Goal: Manage account settings

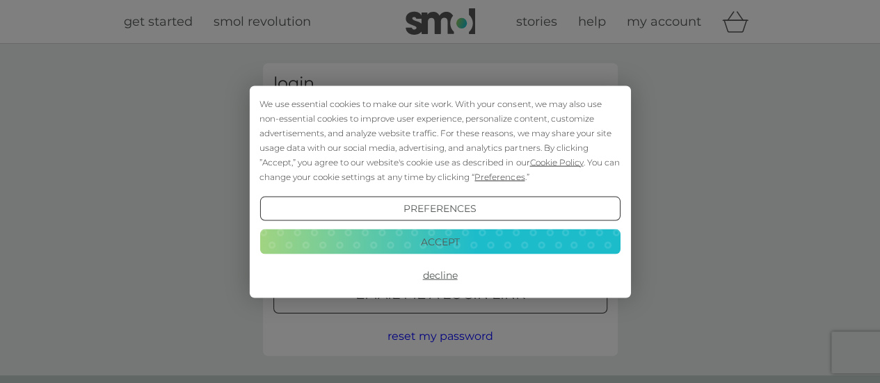
click at [450, 280] on button "Decline" at bounding box center [439, 275] width 360 height 25
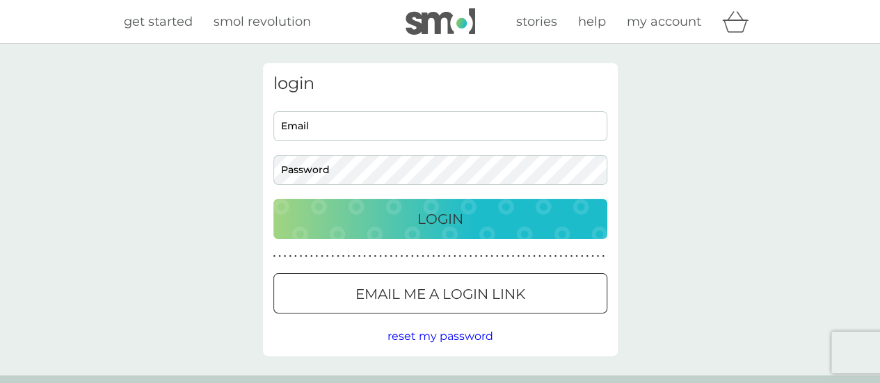
click at [324, 123] on input "Email" at bounding box center [440, 126] width 334 height 30
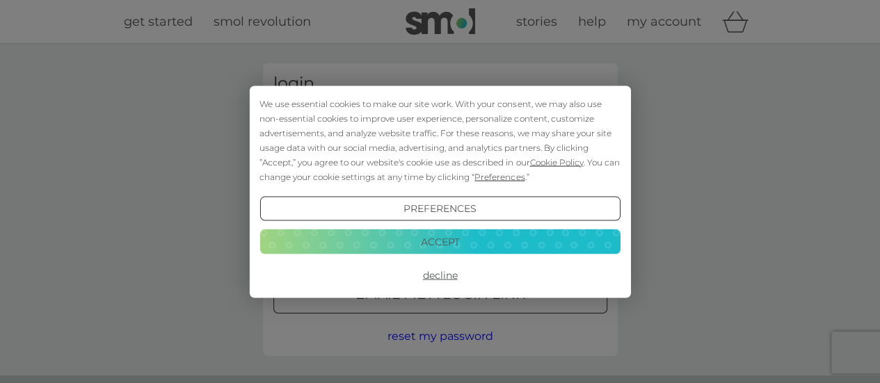
type input "44evansmrs@gmail.com"
click at [441, 274] on button "Decline" at bounding box center [439, 275] width 360 height 25
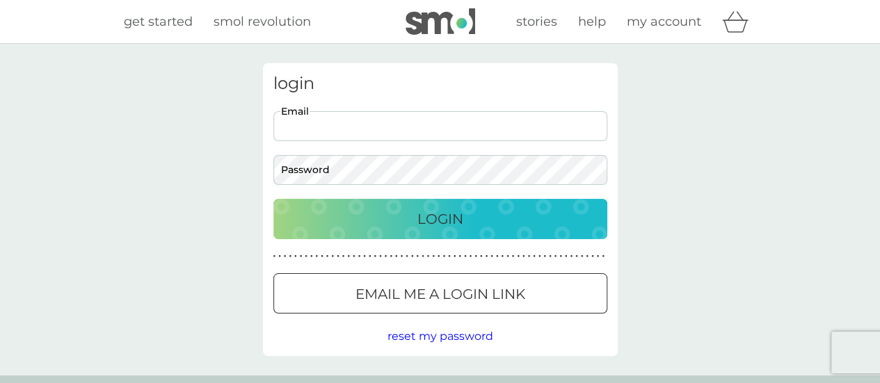
click at [333, 138] on input "Email" at bounding box center [440, 126] width 334 height 30
type input "[EMAIL_ADDRESS][DOMAIN_NAME]"
click at [273, 199] on button "Login" at bounding box center [440, 219] width 334 height 40
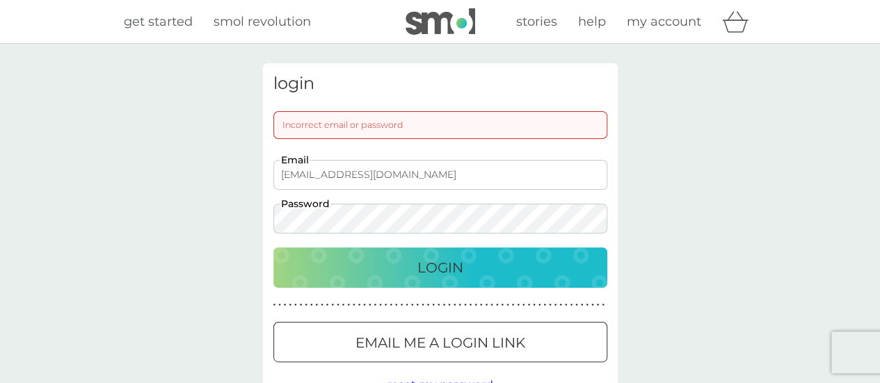
click at [232, 223] on div "login Incorrect email or password [EMAIL_ADDRESS][DOMAIN_NAME] Email Password L…" at bounding box center [440, 234] width 880 height 380
click at [273, 248] on button "Login" at bounding box center [440, 268] width 334 height 40
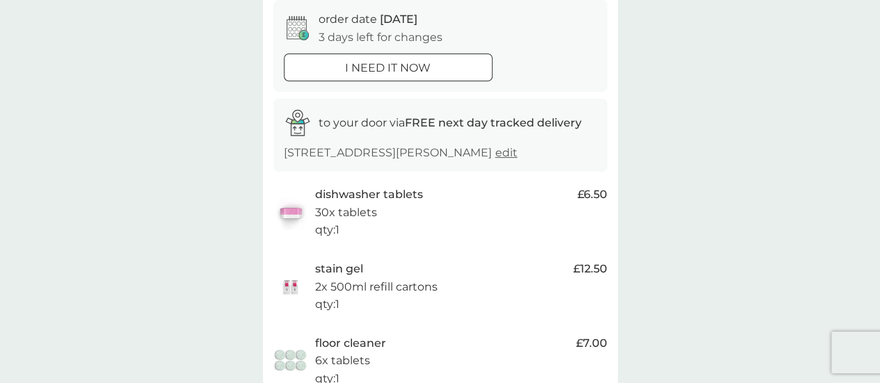
scroll to position [278, 0]
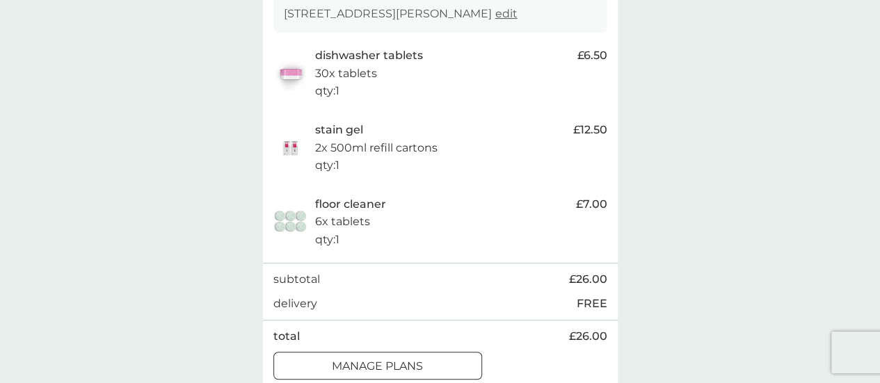
click at [412, 368] on p "manage plans" at bounding box center [377, 366] width 91 height 18
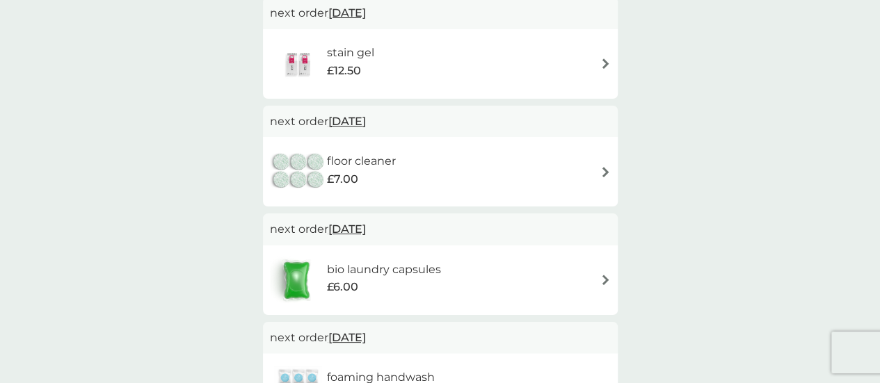
scroll to position [417, 0]
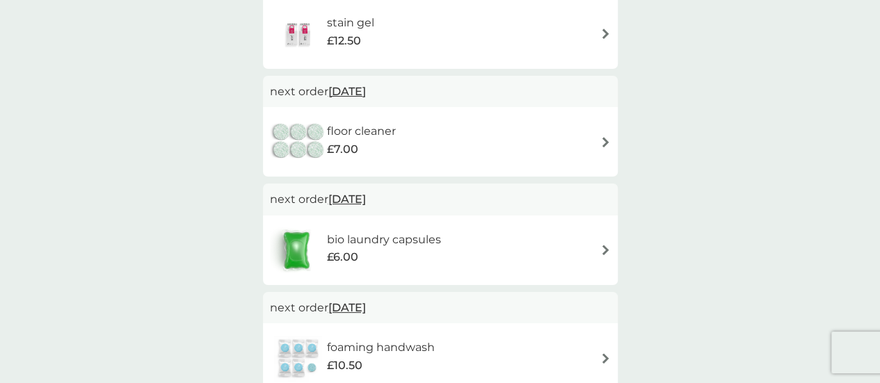
click at [573, 148] on div "floor cleaner £7.00" at bounding box center [440, 142] width 341 height 49
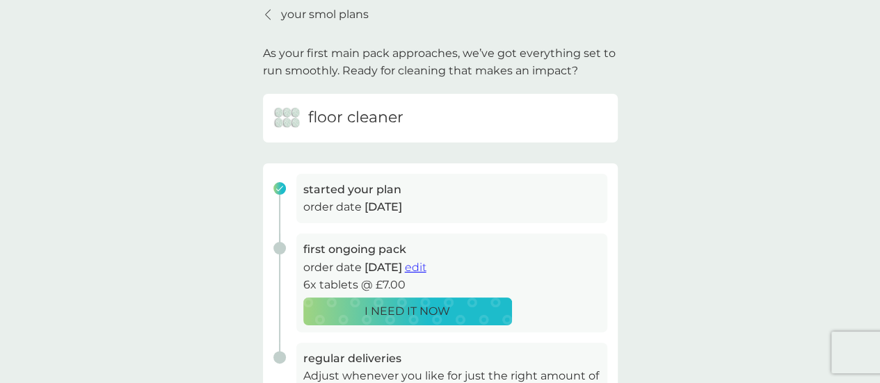
scroll to position [139, 0]
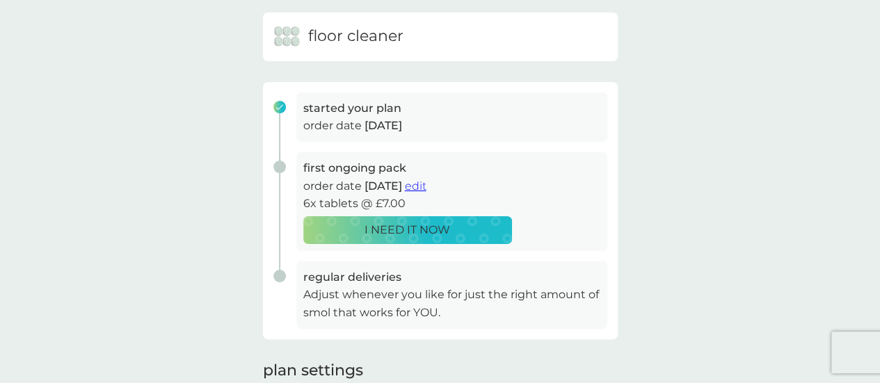
click at [426, 186] on span "edit" at bounding box center [416, 185] width 22 height 13
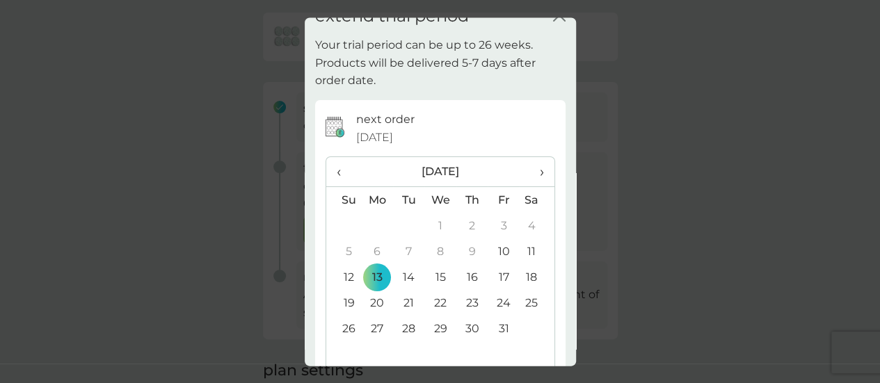
scroll to position [0, 0]
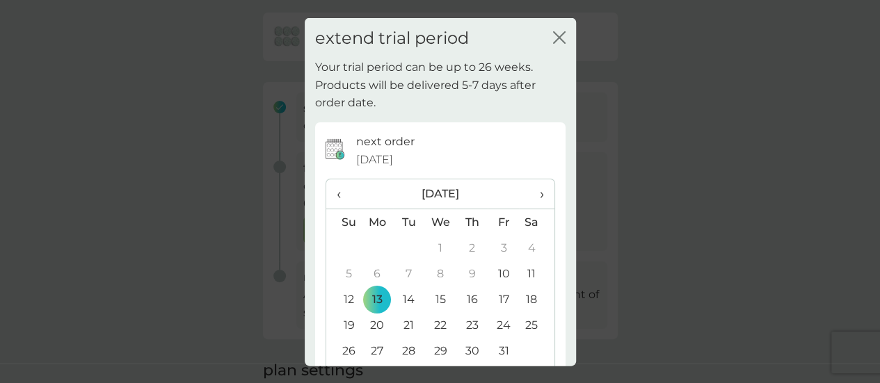
click at [553, 38] on icon "close" at bounding box center [559, 37] width 13 height 13
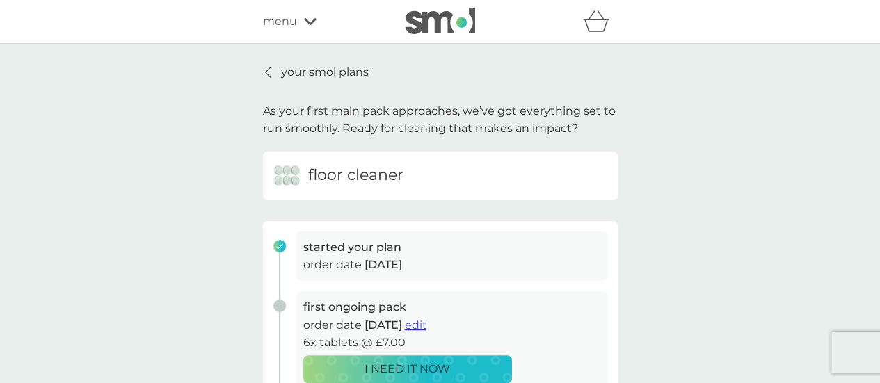
click at [341, 65] on p "your smol plans" at bounding box center [325, 72] width 88 height 18
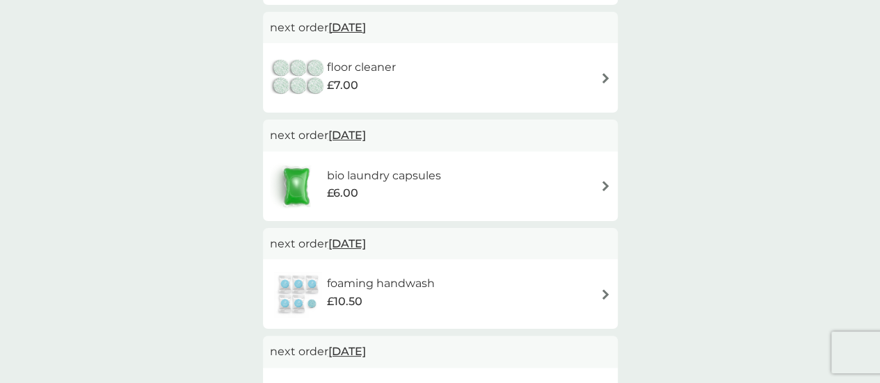
scroll to position [487, 0]
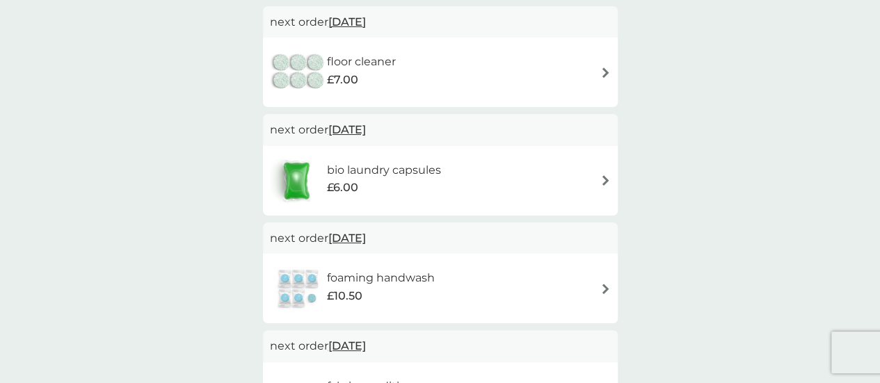
click at [366, 20] on span "13 Oct 2025" at bounding box center [347, 21] width 38 height 27
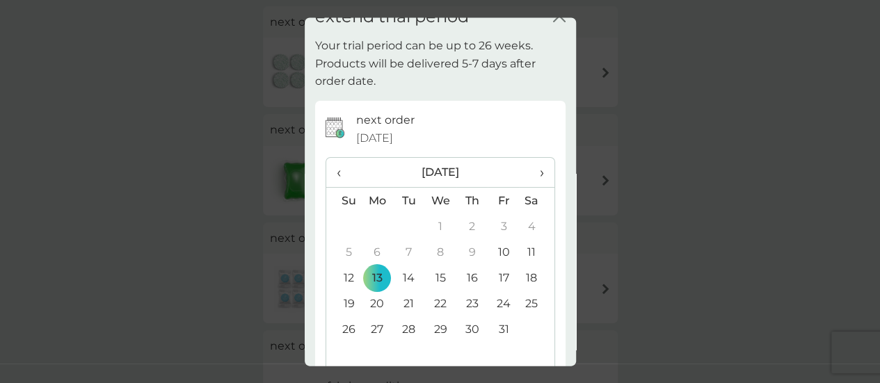
scroll to position [0, 0]
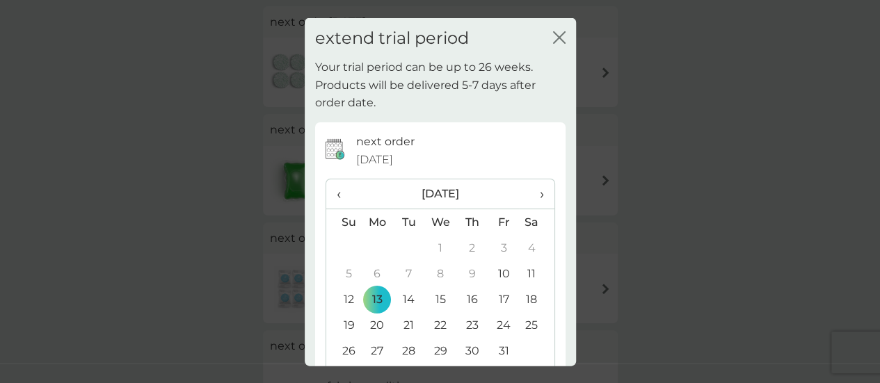
click at [531, 191] on span "›" at bounding box center [536, 193] width 14 height 29
click at [435, 271] on td "5" at bounding box center [440, 274] width 32 height 26
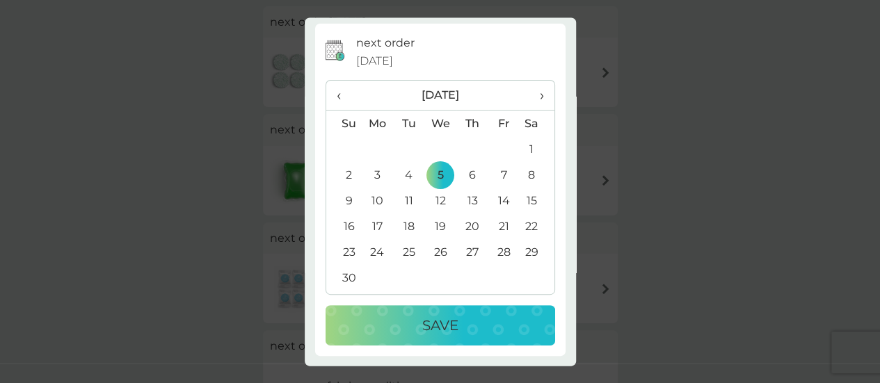
click at [447, 335] on p "Save" at bounding box center [440, 326] width 36 height 22
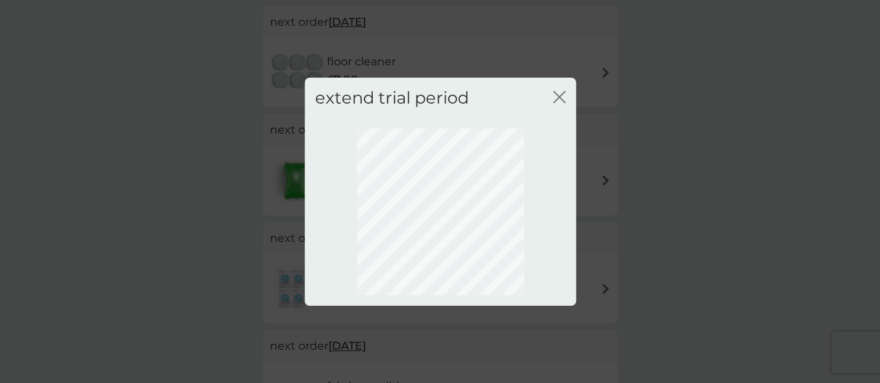
click at [554, 95] on icon "close" at bounding box center [559, 96] width 13 height 13
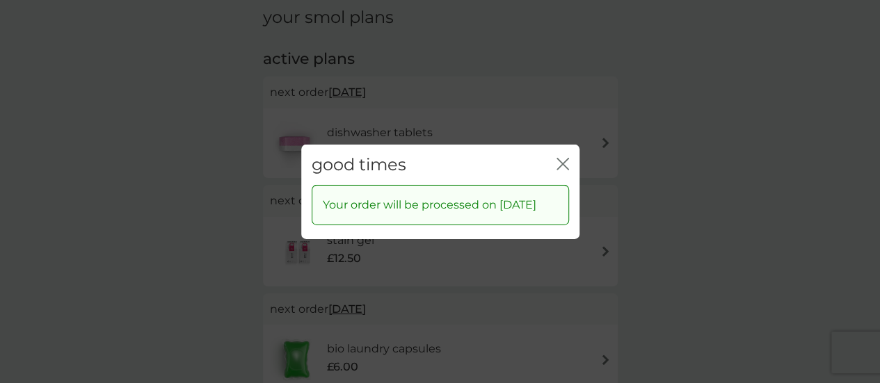
click at [561, 157] on icon "close" at bounding box center [562, 163] width 13 height 13
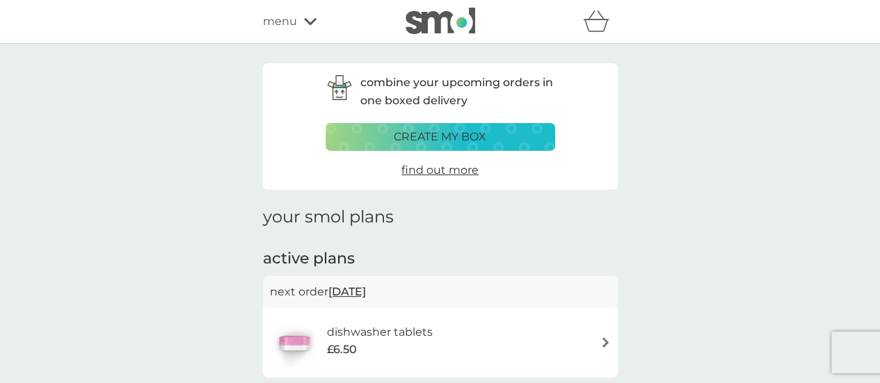
scroll to position [0, 0]
click at [270, 26] on span "menu" at bounding box center [280, 22] width 34 height 18
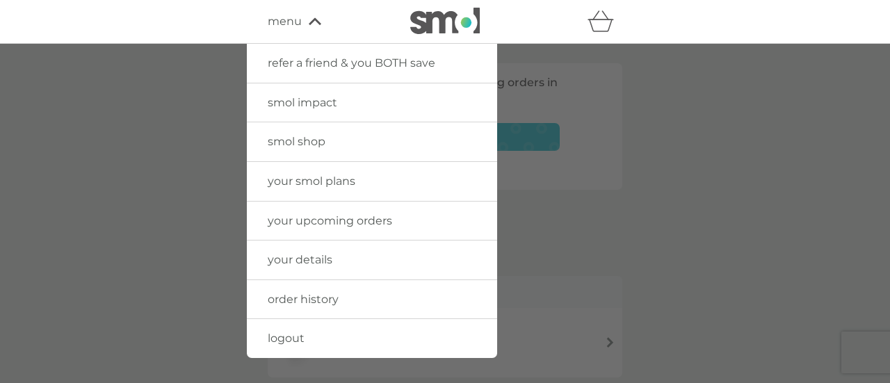
click at [320, 144] on span "smol shop" at bounding box center [297, 141] width 58 height 13
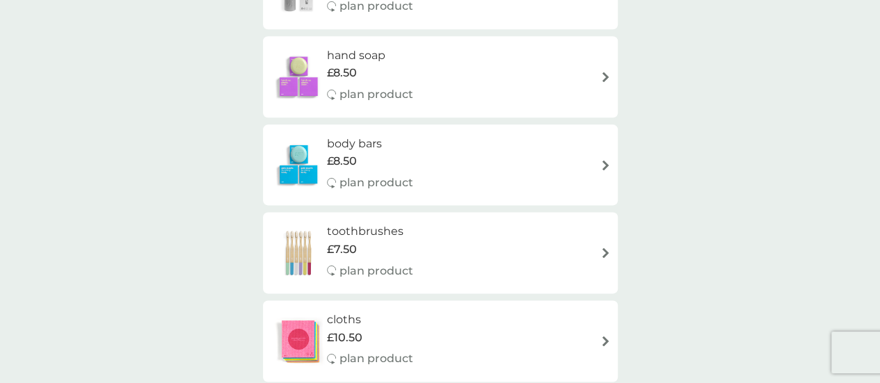
scroll to position [765, 0]
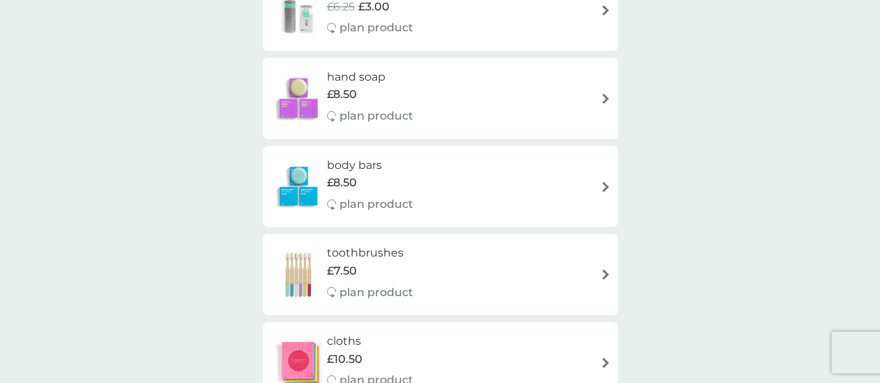
click at [398, 269] on div "£7.50" at bounding box center [370, 271] width 86 height 18
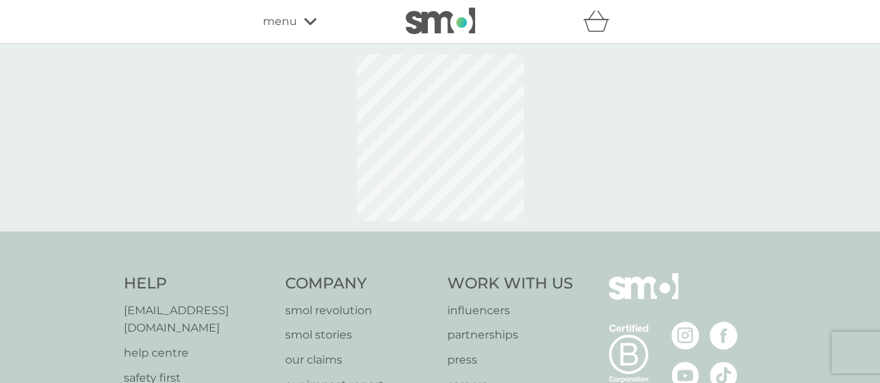
select select "119"
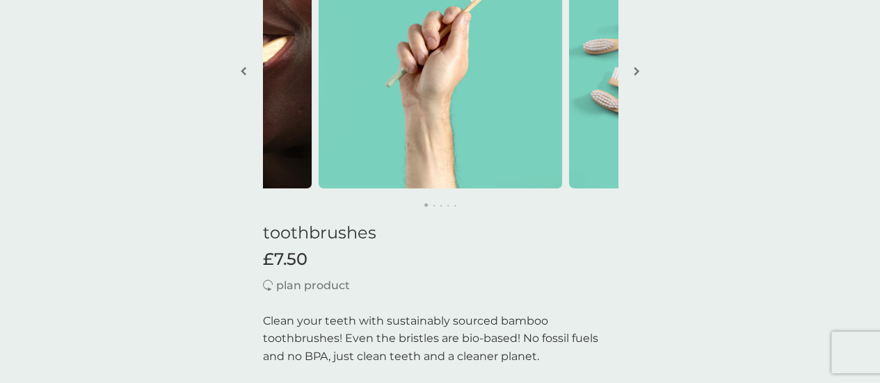
scroll to position [70, 0]
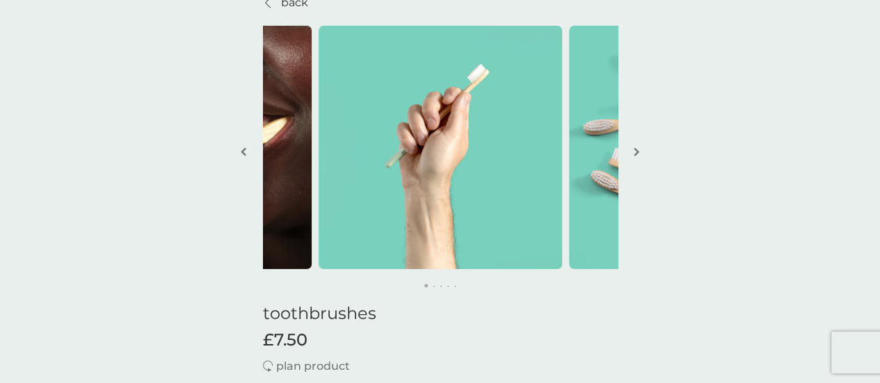
click at [631, 151] on button "button" at bounding box center [636, 153] width 10 height 70
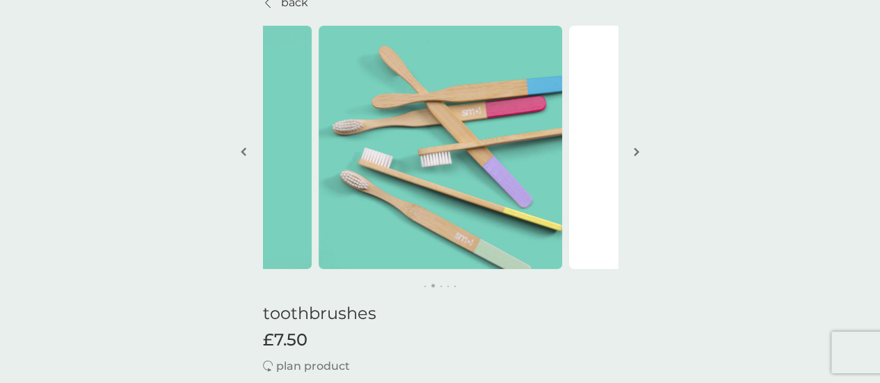
click at [636, 148] on img "button" at bounding box center [637, 152] width 6 height 10
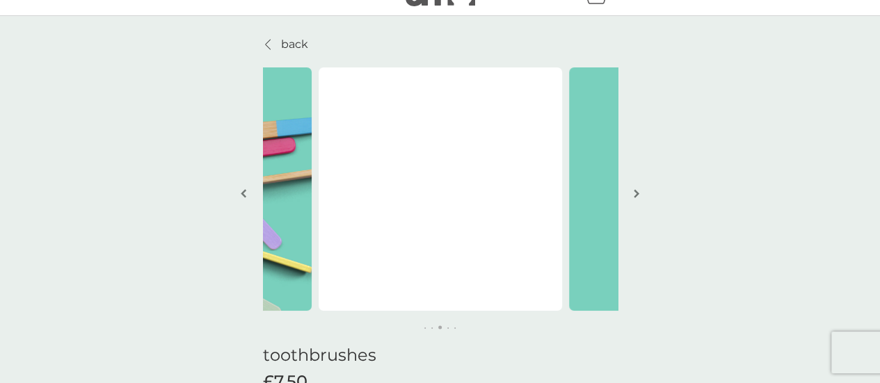
scroll to position [0, 0]
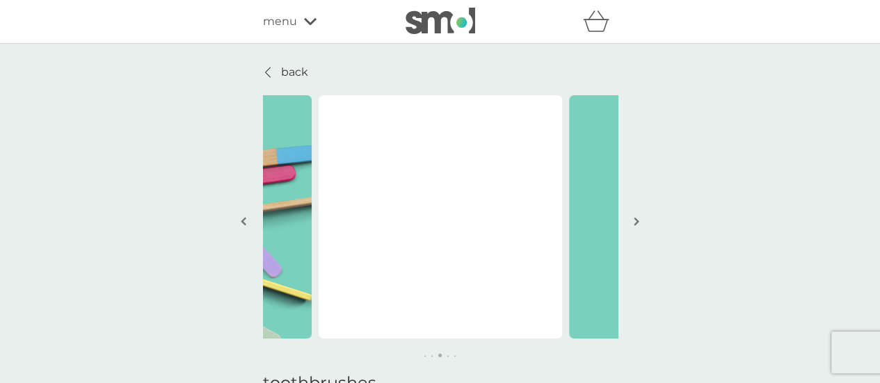
click at [297, 68] on p "back" at bounding box center [294, 72] width 27 height 18
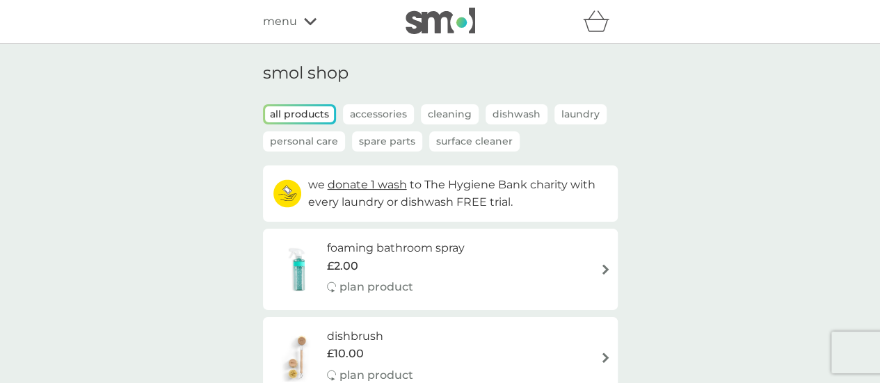
click at [307, 15] on div "menu" at bounding box center [322, 22] width 118 height 18
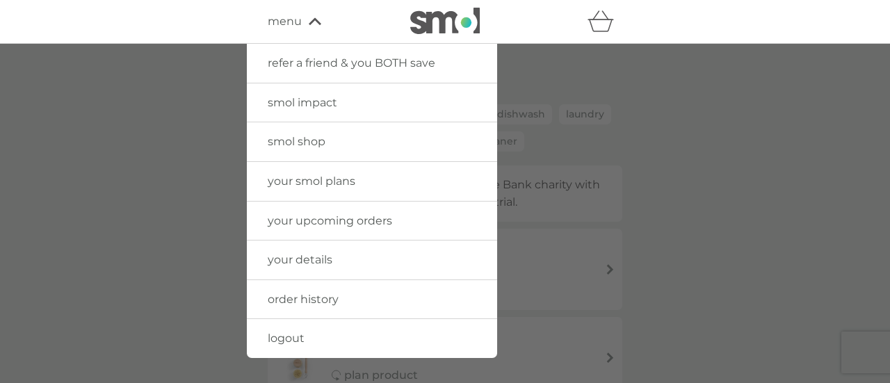
click at [307, 335] on link "logout" at bounding box center [372, 338] width 250 height 39
